Goal: Information Seeking & Learning: Learn about a topic

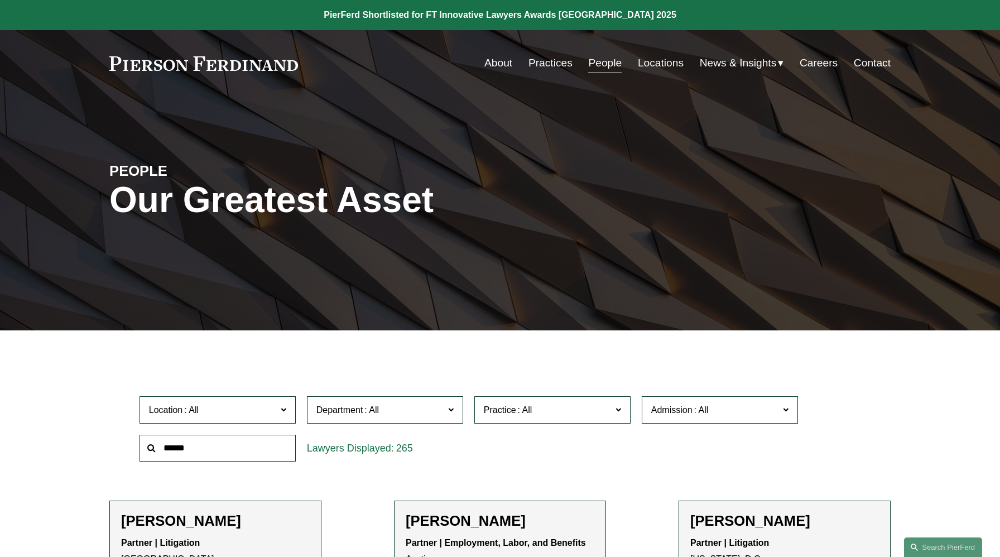
click at [607, 63] on link "People" at bounding box center [604, 62] width 33 height 21
click at [549, 66] on link "Practices" at bounding box center [551, 62] width 44 height 21
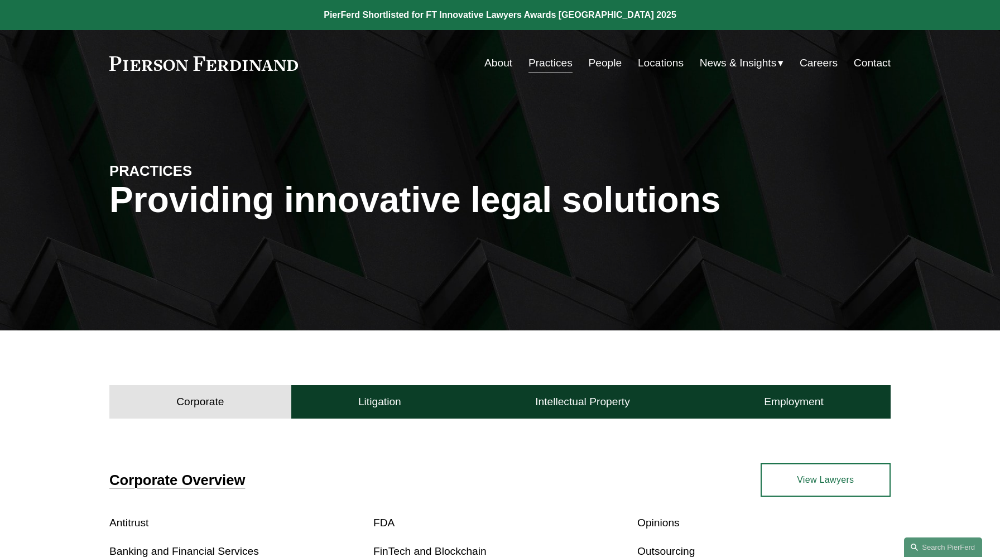
scroll to position [253, 0]
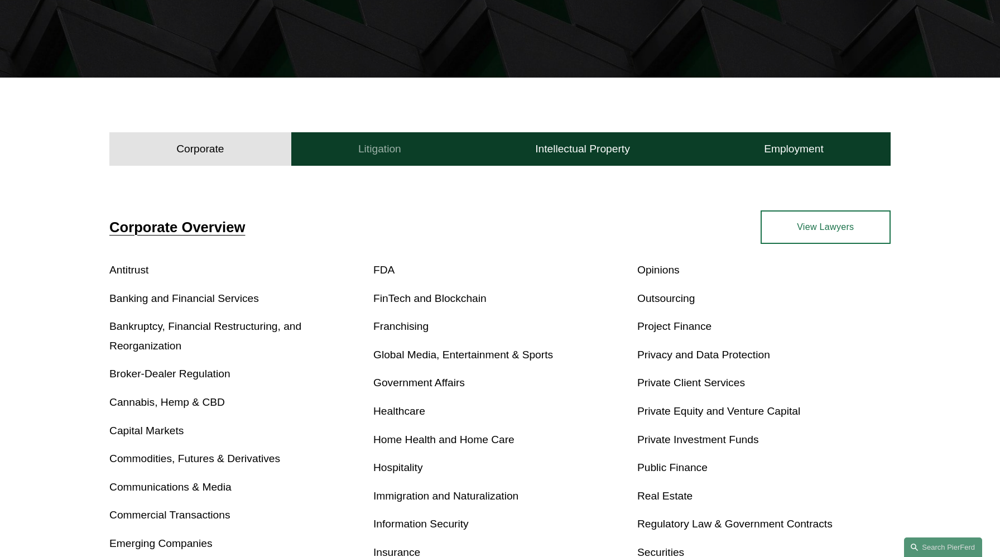
click at [387, 151] on h4 "Litigation" at bounding box center [379, 148] width 43 height 13
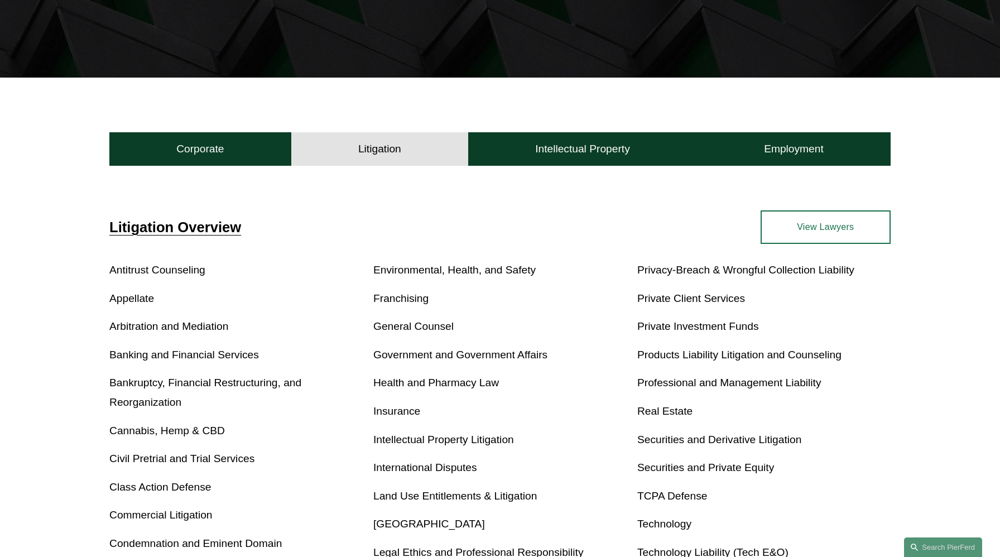
scroll to position [0, 0]
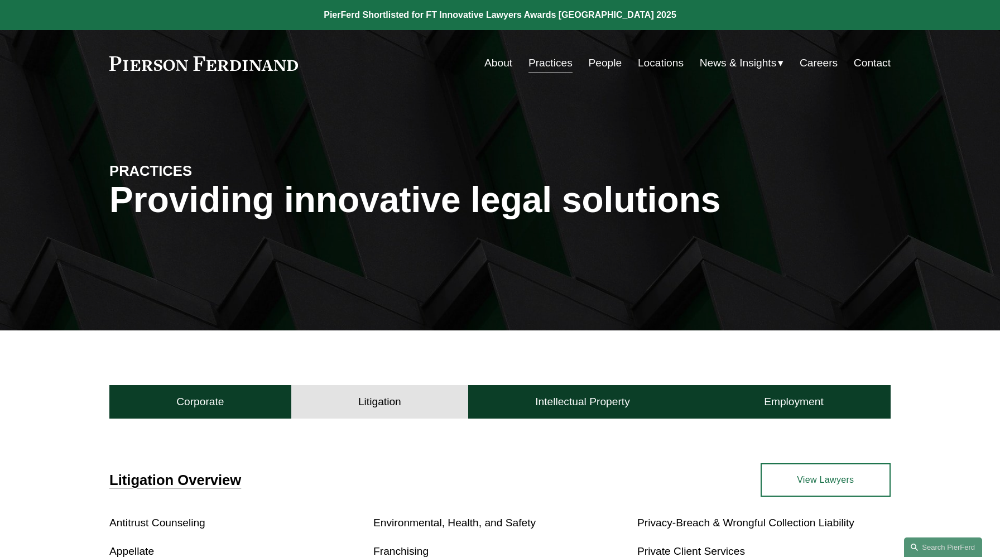
click at [597, 62] on link "People" at bounding box center [604, 62] width 33 height 21
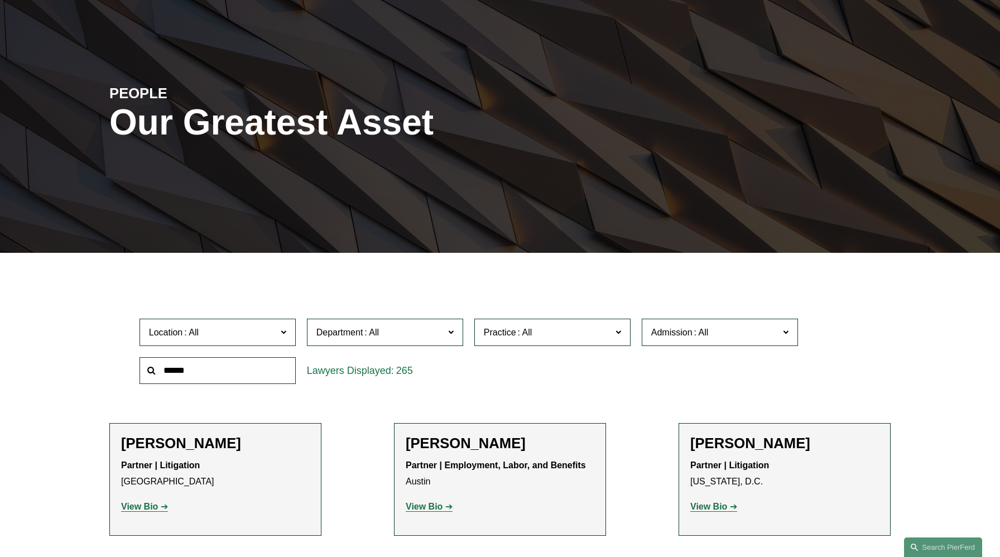
scroll to position [76, 0]
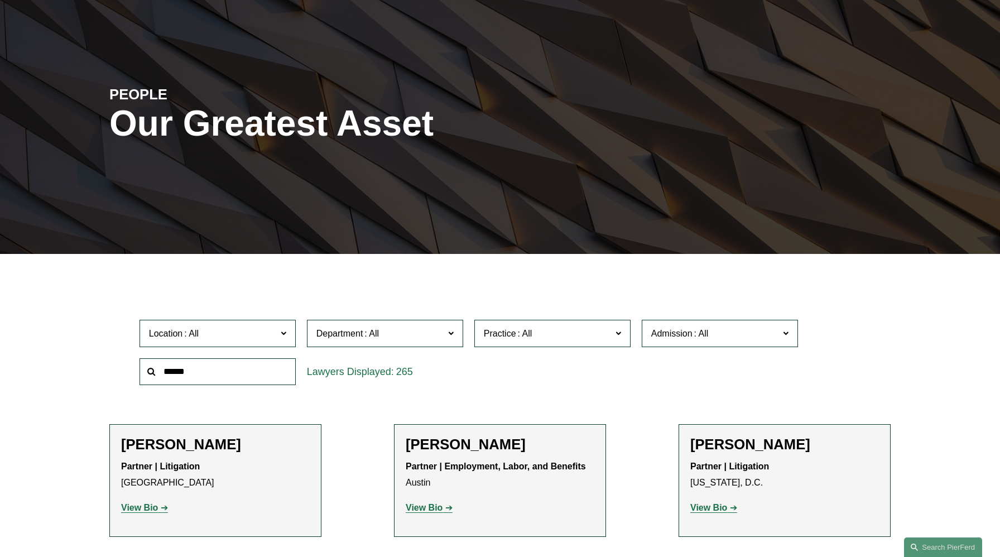
click at [278, 333] on label "Location" at bounding box center [218, 333] width 156 height 27
click at [0, 0] on link "New York" at bounding box center [0, 0] width 0 height 0
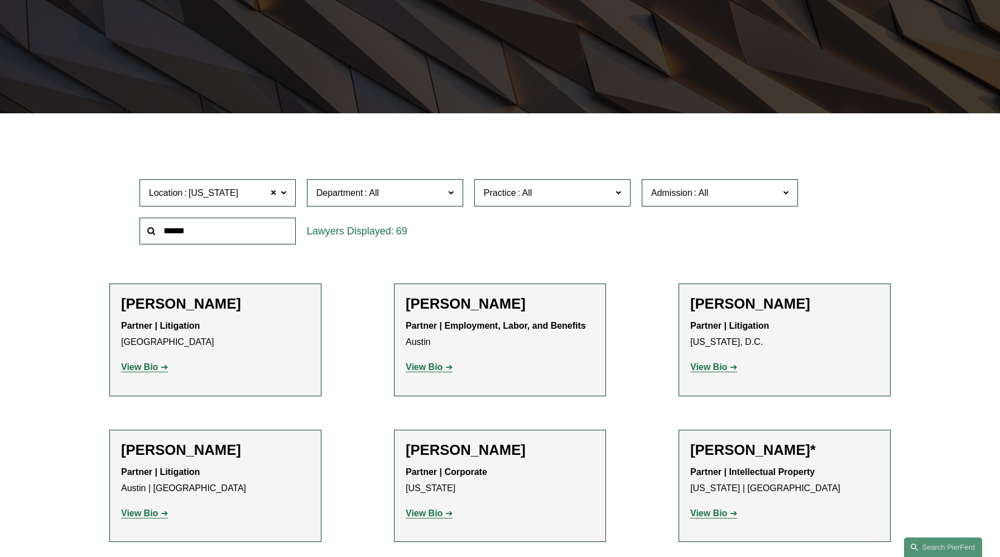
scroll to position [218, 0]
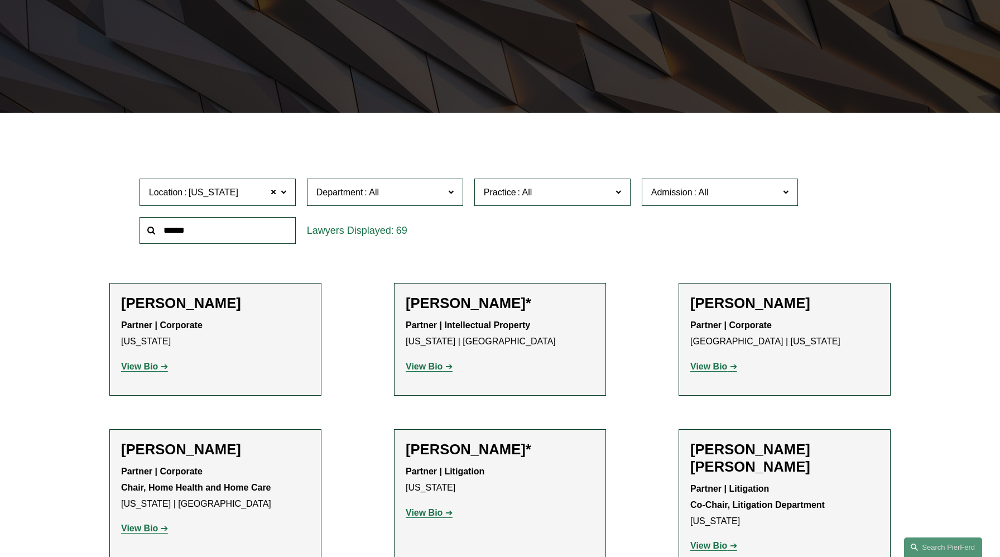
click at [718, 454] on h2 "Christina H. Bost Seaton" at bounding box center [785, 458] width 189 height 35
click at [713, 541] on strong "View Bio" at bounding box center [709, 545] width 37 height 9
click at [273, 191] on span at bounding box center [273, 192] width 7 height 15
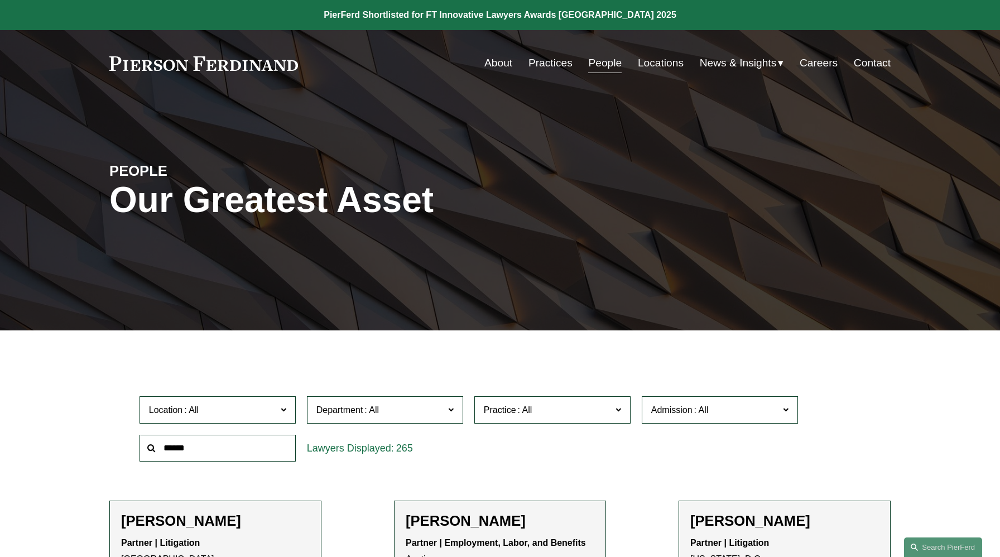
click at [286, 410] on label "Location" at bounding box center [218, 409] width 156 height 27
click at [0, 0] on link "[GEOGRAPHIC_DATA]" at bounding box center [0, 0] width 0 height 0
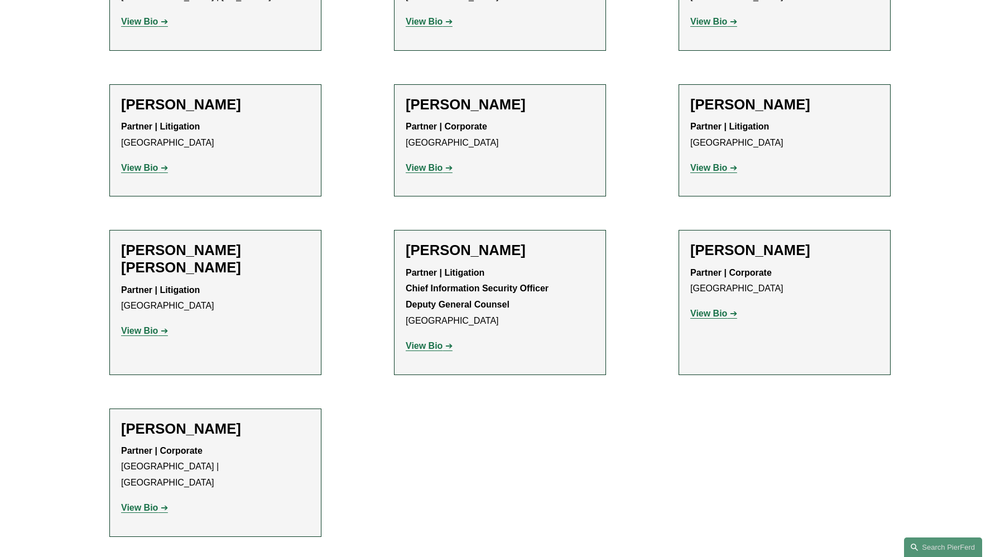
scroll to position [567, 0]
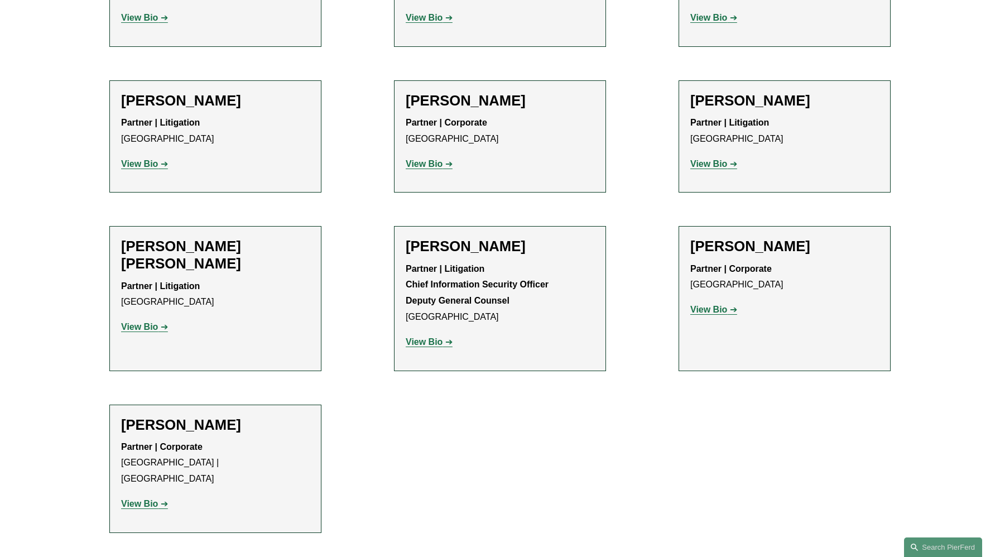
click at [423, 339] on strong "View Bio" at bounding box center [424, 341] width 37 height 9
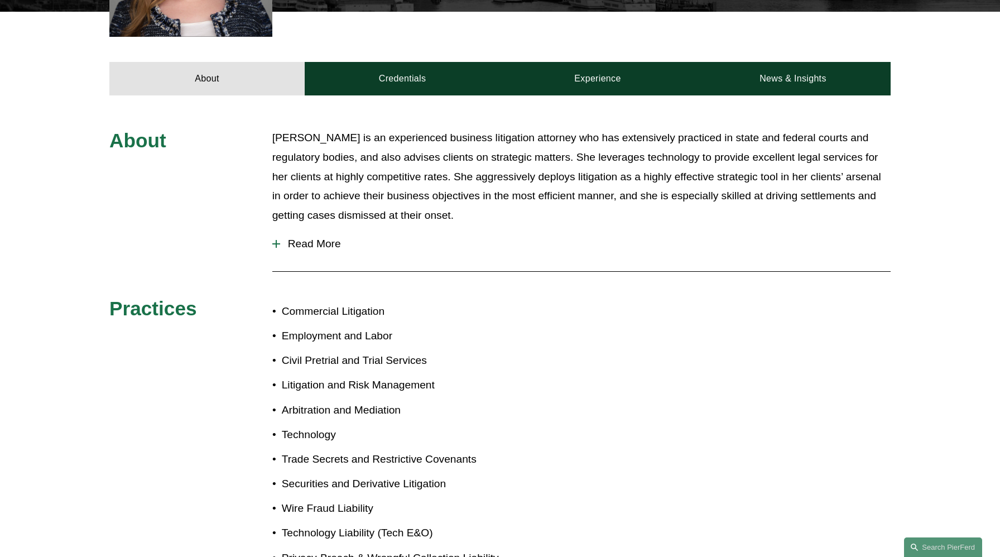
scroll to position [473, 0]
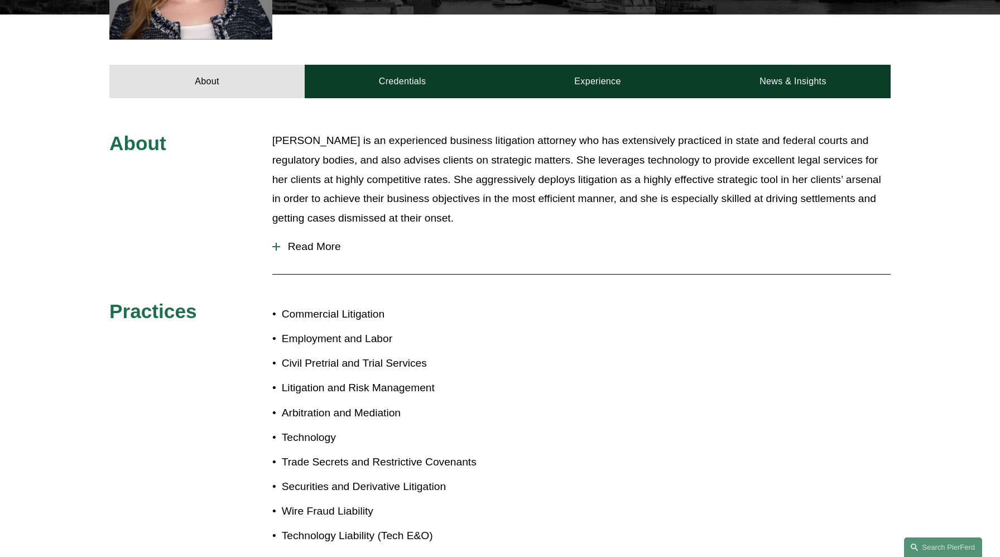
click at [295, 241] on span "Read More" at bounding box center [585, 247] width 611 height 12
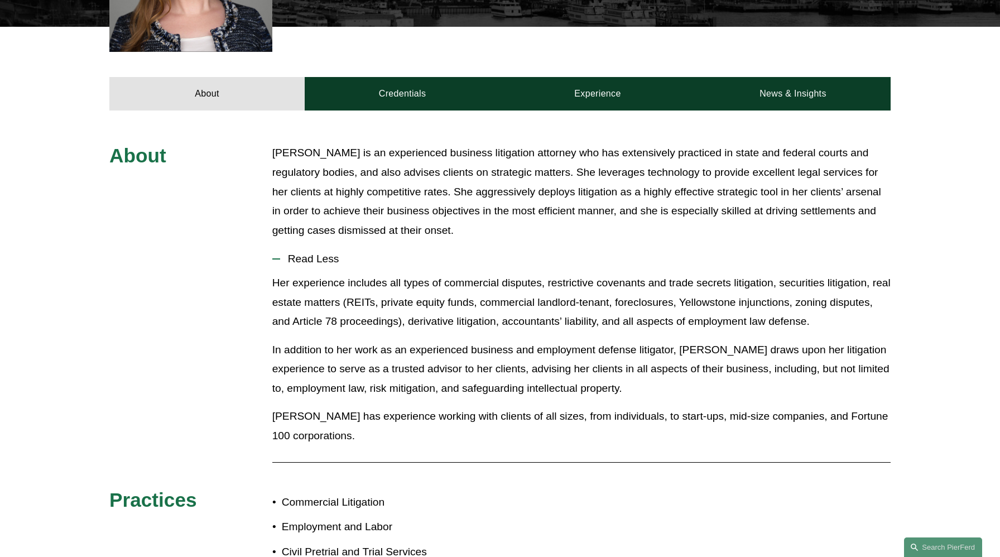
scroll to position [459, 0]
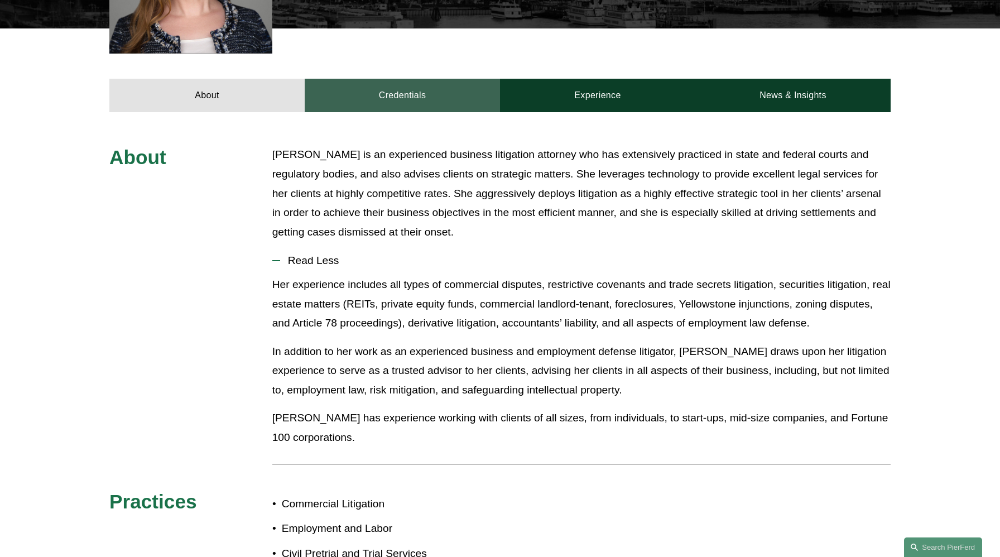
click at [403, 79] on link "Credentials" at bounding box center [402, 95] width 195 height 33
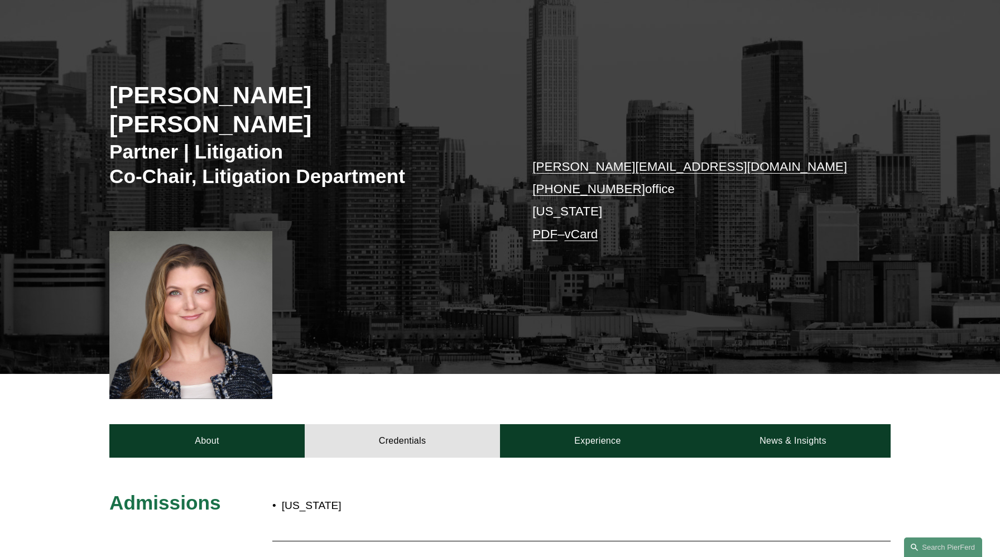
scroll to position [114, 0]
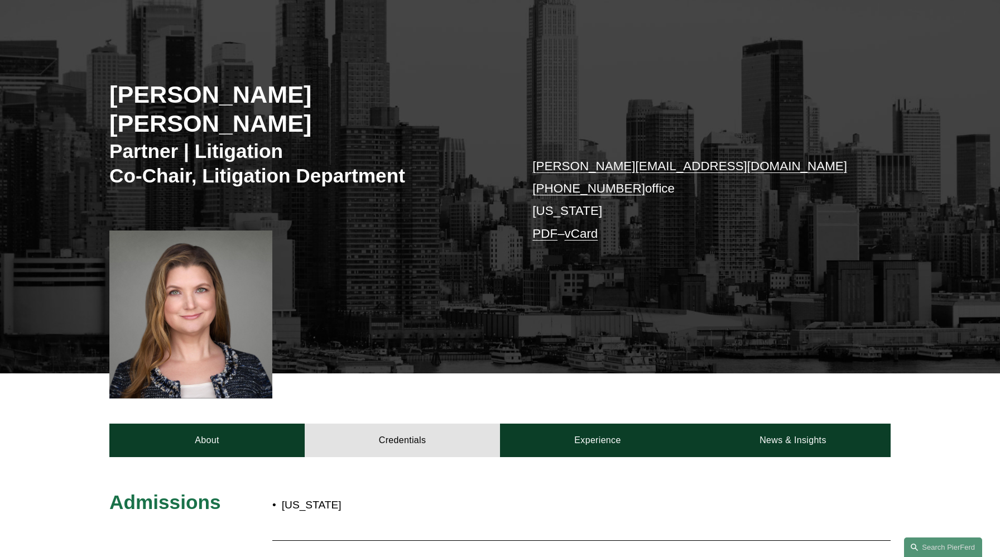
click at [501, 274] on div "Christina H. Bost Seaton Partner | Litigation Co-Chair, Litigation Department c…" at bounding box center [500, 193] width 1000 height 361
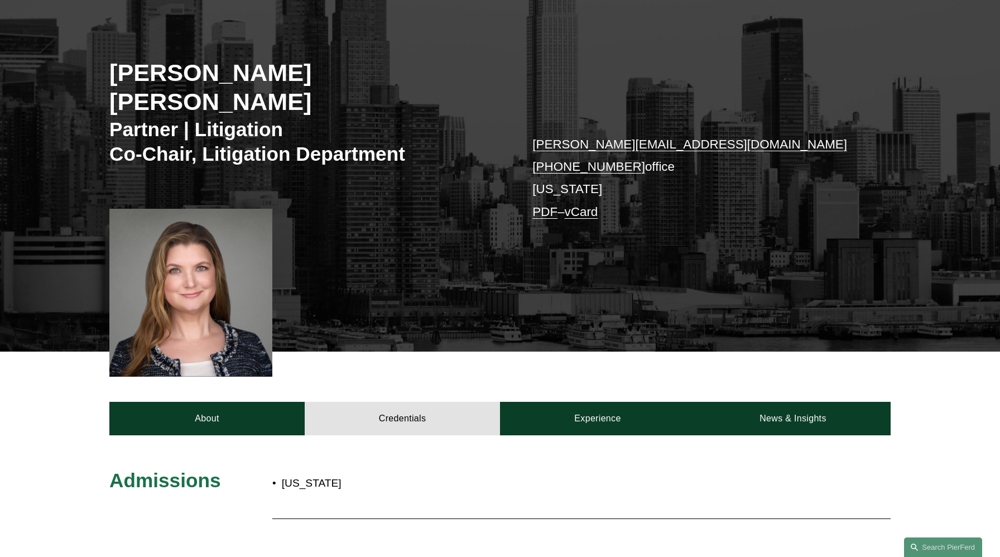
scroll to position [136, 0]
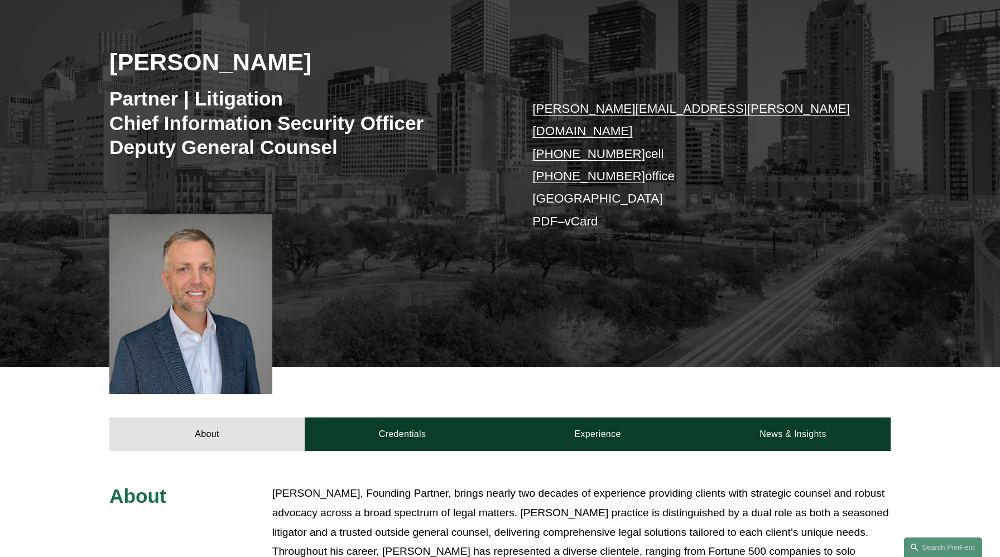
scroll to position [318, 0]
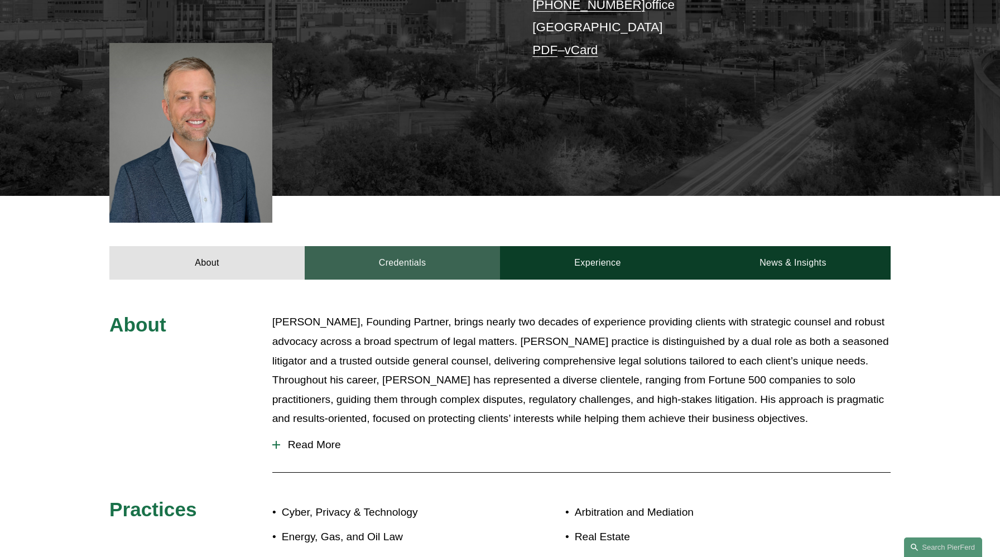
click at [422, 251] on link "Credentials" at bounding box center [402, 262] width 195 height 33
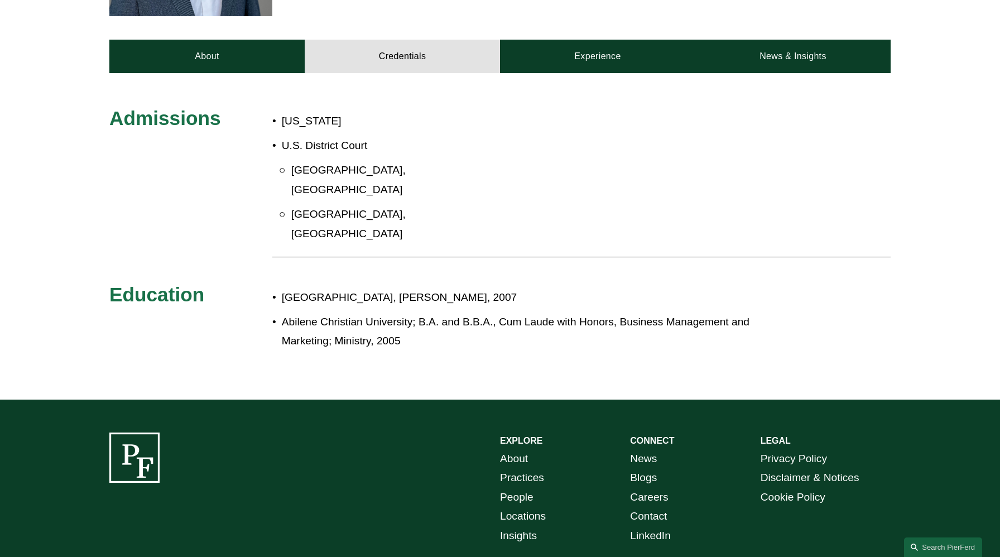
scroll to position [534, 0]
